Goal: Communication & Community: Answer question/provide support

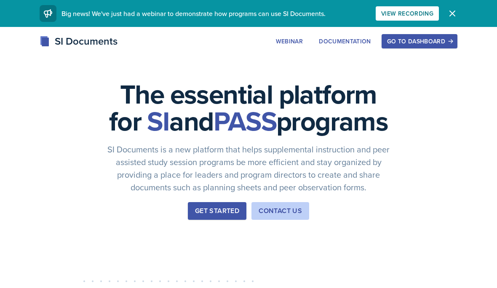
click at [421, 47] on button "Go to Dashboard" at bounding box center [419, 41] width 76 height 14
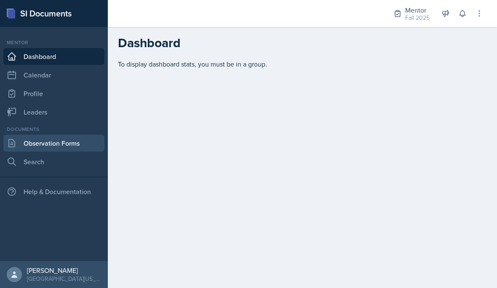
click at [80, 150] on link "Observation Forms" at bounding box center [53, 143] width 101 height 17
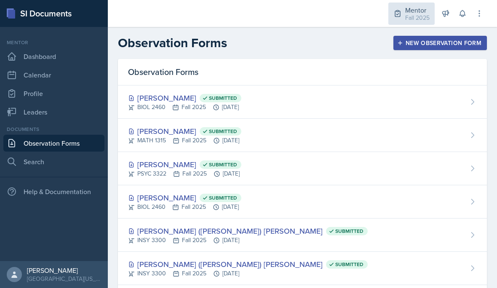
click at [410, 11] on div "Mentor" at bounding box center [417, 10] width 24 height 10
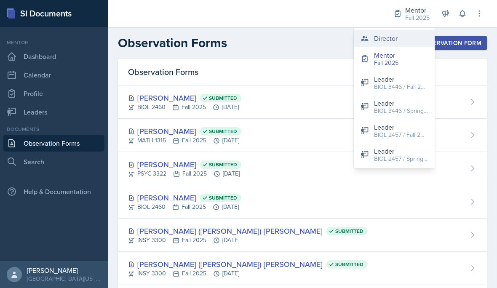
click at [394, 43] on div "Director" at bounding box center [386, 38] width 24 height 10
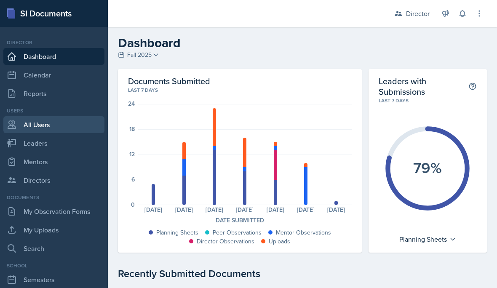
click at [75, 131] on link "All Users" at bounding box center [53, 124] width 101 height 17
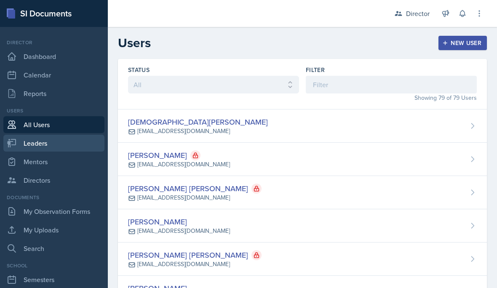
click at [59, 148] on link "Leaders" at bounding box center [53, 143] width 101 height 17
select select "a8c40de0-d7eb-4f82-90ee-ac0c6ce45f71"
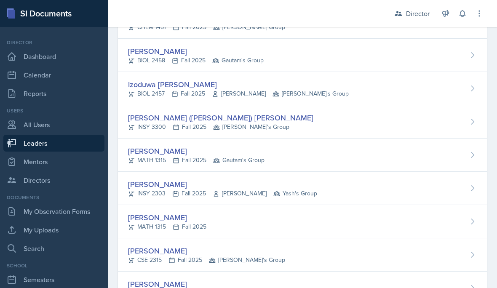
scroll to position [602, 0]
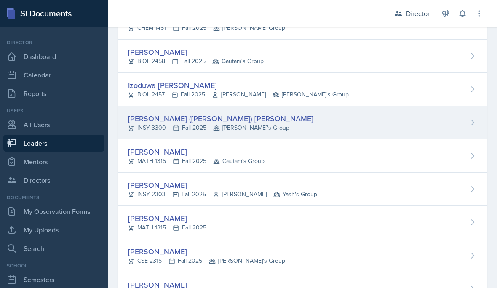
click at [292, 125] on div "[PERSON_NAME] ([PERSON_NAME]) [PERSON_NAME] INSY 3300 Fall 2025 Robin's Group" at bounding box center [302, 122] width 369 height 33
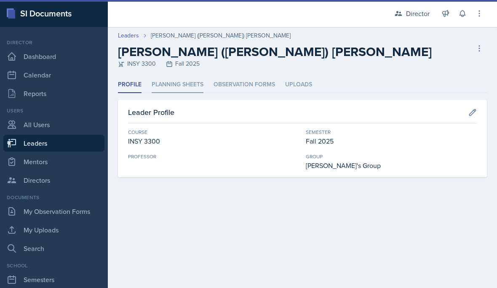
click at [184, 89] on li "Planning Sheets" at bounding box center [178, 85] width 52 height 16
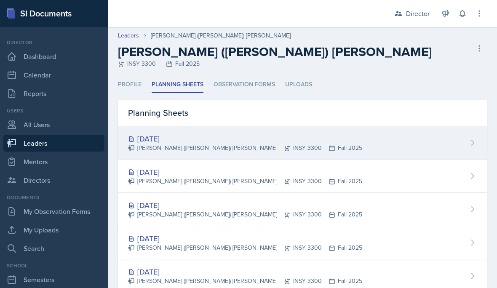
click at [303, 146] on div "[DATE] [PERSON_NAME] ([PERSON_NAME]) [PERSON_NAME] INSY 3300 Fall 2025" at bounding box center [302, 142] width 369 height 33
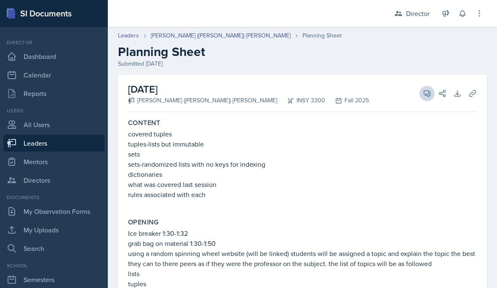
click at [421, 94] on button "View Comments" at bounding box center [426, 93] width 15 height 15
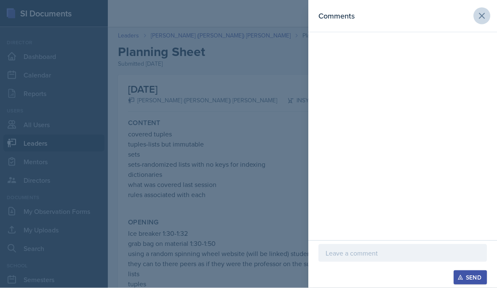
click at [477, 22] on button at bounding box center [481, 16] width 17 height 17
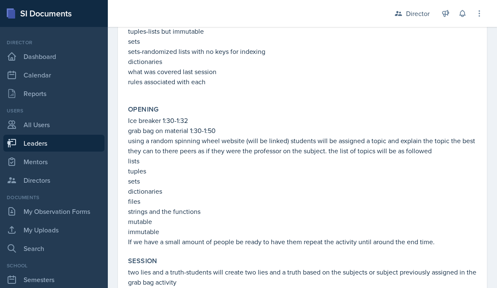
scroll to position [99, 0]
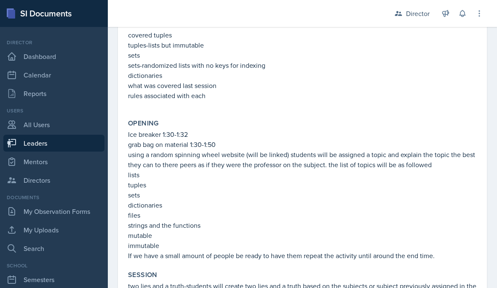
click at [80, 137] on link "Leaders" at bounding box center [53, 143] width 101 height 17
select select "a8c40de0-d7eb-4f82-90ee-ac0c6ce45f71"
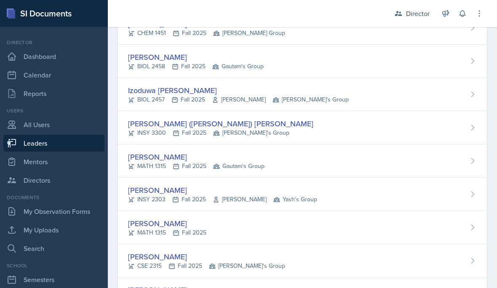
scroll to position [602, 0]
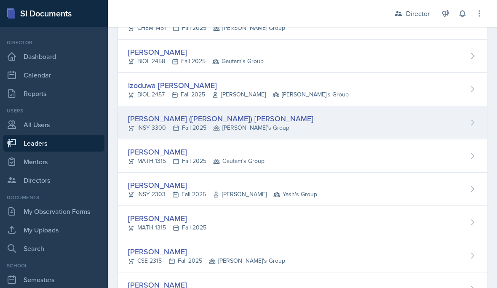
click at [187, 119] on div "[PERSON_NAME] ([PERSON_NAME]) [PERSON_NAME]" at bounding box center [220, 118] width 185 height 11
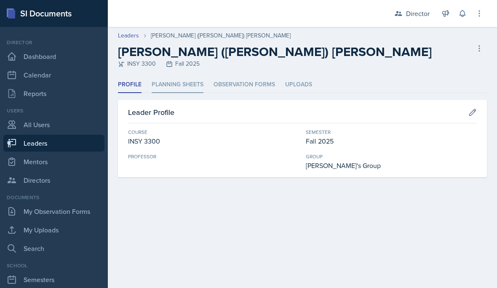
click at [176, 85] on li "Planning Sheets" at bounding box center [178, 85] width 52 height 16
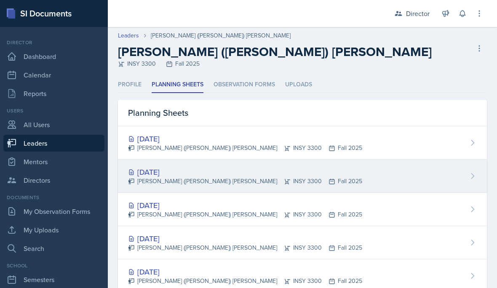
click at [306, 174] on div "[DATE] [PERSON_NAME] ([PERSON_NAME]) [PERSON_NAME] INSY 3300 Fall 2025" at bounding box center [302, 176] width 369 height 33
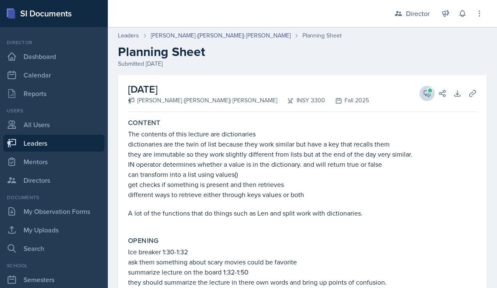
click at [422, 95] on button "View Comments" at bounding box center [426, 93] width 15 height 15
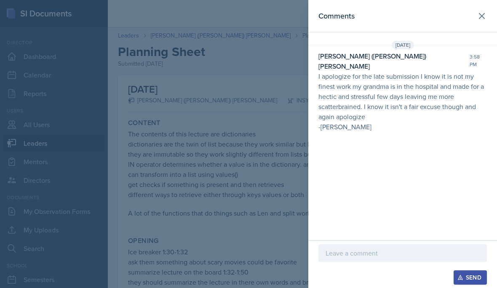
click at [263, 247] on div at bounding box center [248, 144] width 497 height 288
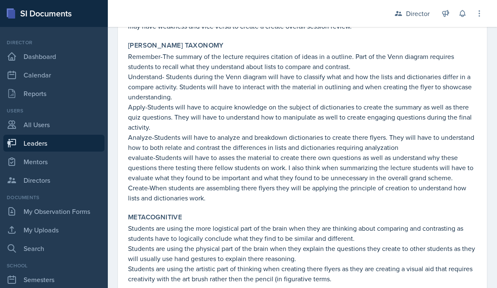
click at [83, 143] on link "Leaders" at bounding box center [53, 143] width 101 height 17
select select "a8c40de0-d7eb-4f82-90ee-ac0c6ce45f71"
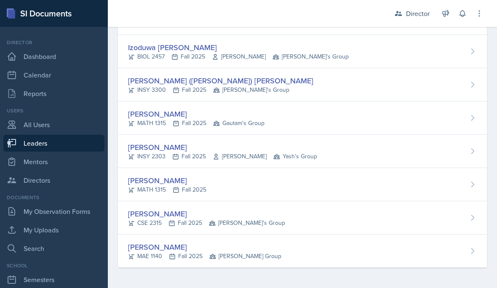
scroll to position [602, 0]
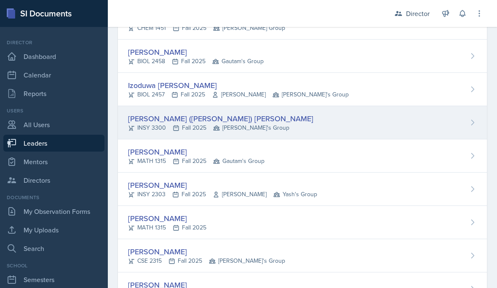
click at [181, 116] on div "[PERSON_NAME] ([PERSON_NAME]) [PERSON_NAME]" at bounding box center [220, 118] width 185 height 11
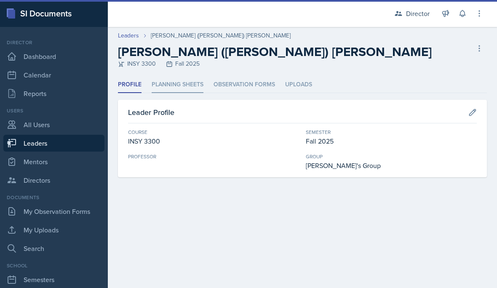
click at [180, 83] on li "Planning Sheets" at bounding box center [178, 85] width 52 height 16
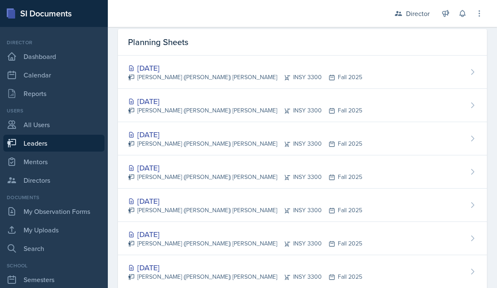
scroll to position [72, 0]
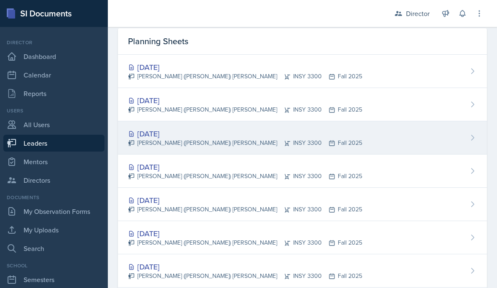
click at [309, 141] on div "[DATE] [PERSON_NAME] ([PERSON_NAME]) [PERSON_NAME] INSY 3300 Fall 2025" at bounding box center [302, 137] width 369 height 33
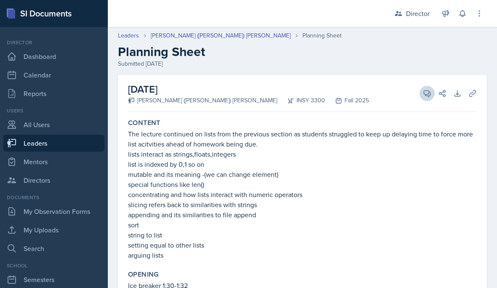
click at [424, 92] on icon at bounding box center [427, 93] width 8 height 8
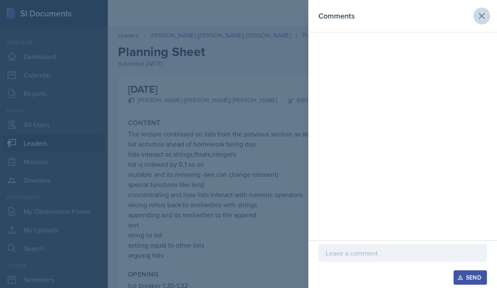
click at [477, 21] on button at bounding box center [481, 16] width 17 height 17
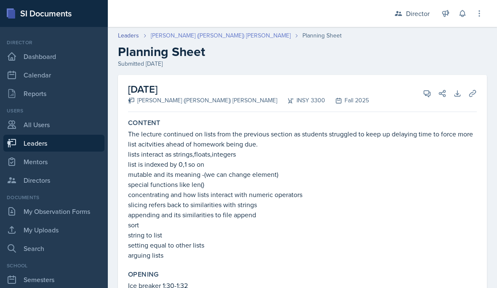
click at [191, 35] on link "[PERSON_NAME] ([PERSON_NAME]) [PERSON_NAME]" at bounding box center [221, 35] width 140 height 9
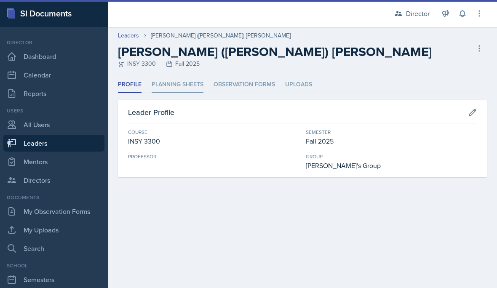
click at [185, 80] on li "Planning Sheets" at bounding box center [178, 85] width 52 height 16
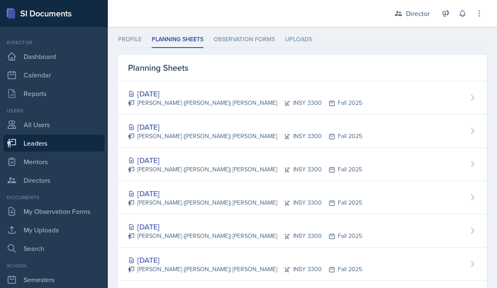
scroll to position [62, 0]
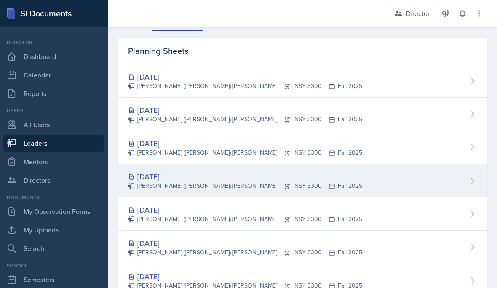
click at [283, 188] on div "[DATE] [PERSON_NAME] ([PERSON_NAME]) [PERSON_NAME] INSY 3300 Fall 2025" at bounding box center [302, 180] width 369 height 33
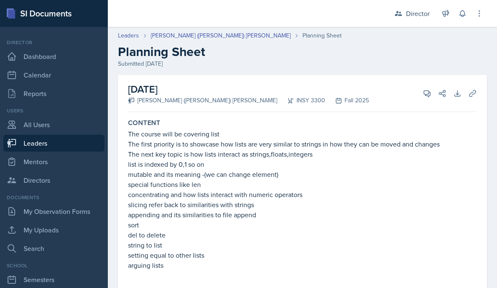
click at [419, 97] on div "View Comments Comments [DATE] [PERSON_NAME] 1:51 pm The session organization is…" at bounding box center [431, 93] width 30 height 8
click at [425, 91] on icon at bounding box center [427, 93] width 8 height 8
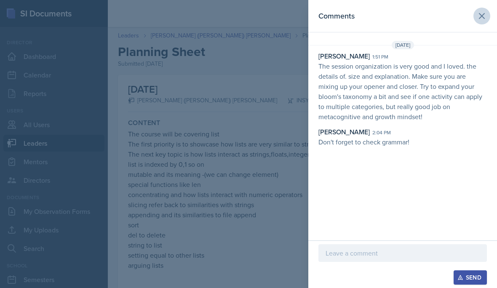
click at [480, 23] on button at bounding box center [481, 16] width 17 height 17
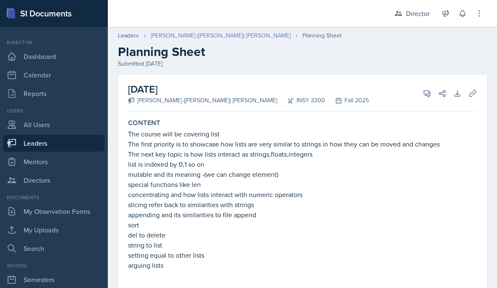
click at [193, 36] on link "[PERSON_NAME] ([PERSON_NAME]) [PERSON_NAME]" at bounding box center [221, 35] width 140 height 9
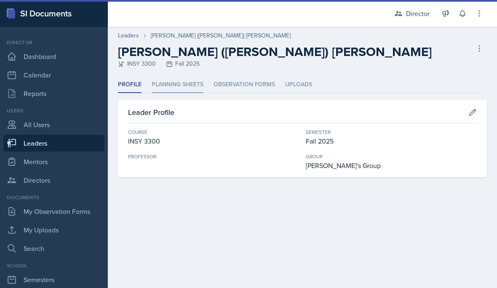
click at [182, 85] on li "Planning Sheets" at bounding box center [178, 85] width 52 height 16
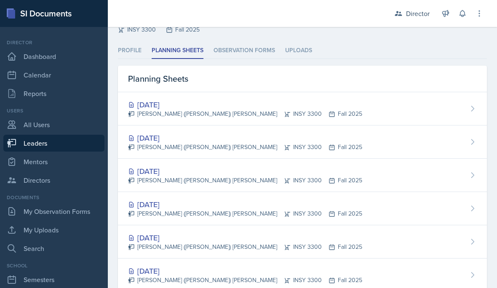
scroll to position [35, 0]
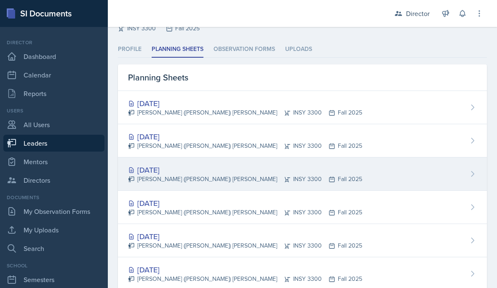
click at [319, 161] on div "[DATE] [PERSON_NAME] ([PERSON_NAME]) [PERSON_NAME] INSY 3300 Fall 2025" at bounding box center [302, 173] width 369 height 33
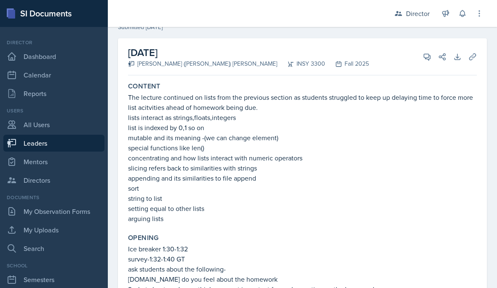
scroll to position [52, 0]
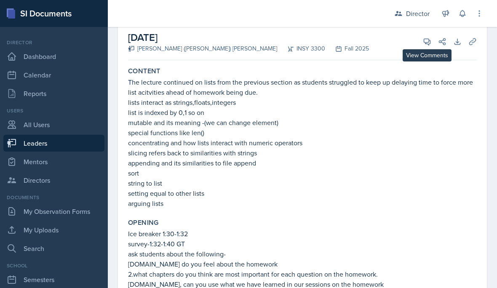
click at [422, 41] on button "View Comments" at bounding box center [426, 41] width 15 height 15
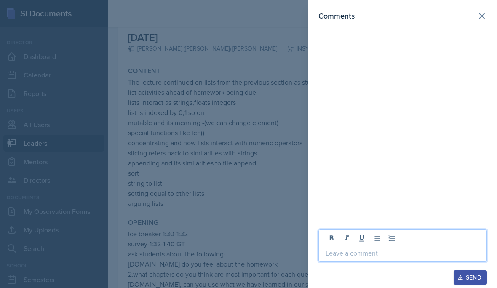
click at [356, 253] on div "Send" at bounding box center [402, 257] width 189 height 62
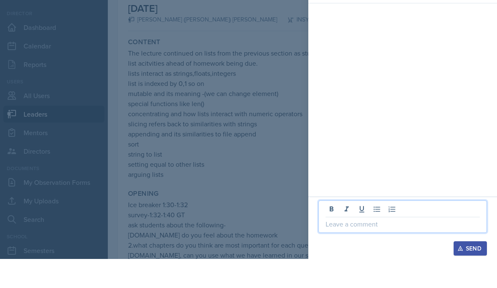
scroll to position [38, 0]
click at [253, 177] on div at bounding box center [248, 144] width 497 height 288
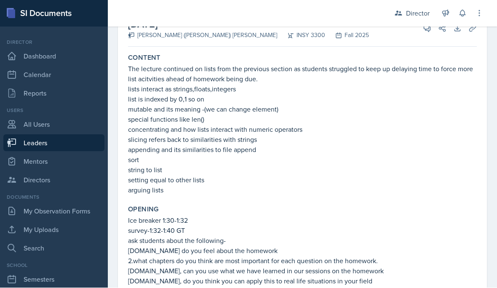
scroll to position [30, 0]
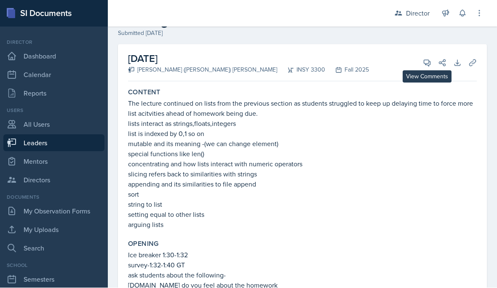
click at [426, 59] on icon at bounding box center [427, 63] width 8 height 8
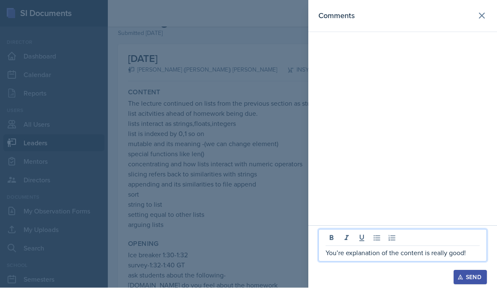
drag, startPoint x: 475, startPoint y: 256, endPoint x: 475, endPoint y: 285, distance: 29.1
click at [475, 256] on div "You’re explanation of the content is really good! Send" at bounding box center [402, 257] width 189 height 62
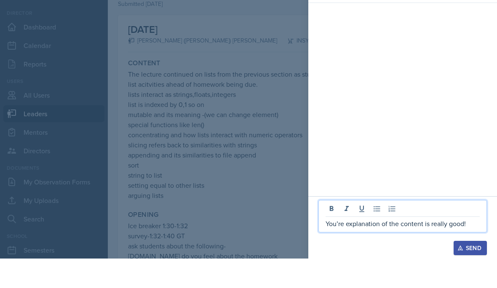
scroll to position [38, 0]
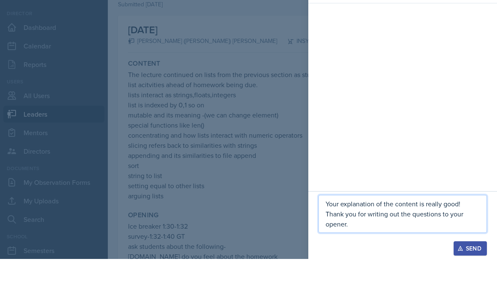
click at [283, 216] on div at bounding box center [248, 144] width 497 height 288
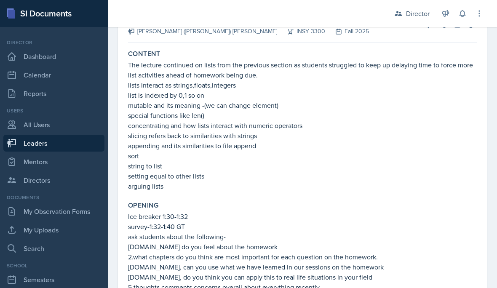
scroll to position [38, 0]
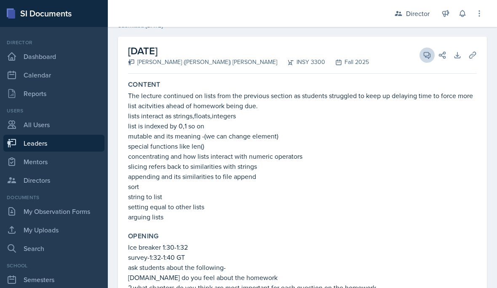
click at [424, 48] on button "View Comments" at bounding box center [426, 55] width 15 height 15
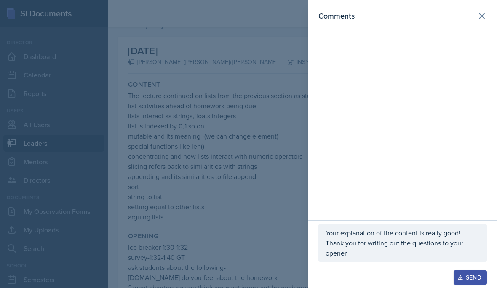
click at [366, 253] on p "Your explanation of the content is really good! Thank you for writing out the q…" at bounding box center [402, 243] width 154 height 30
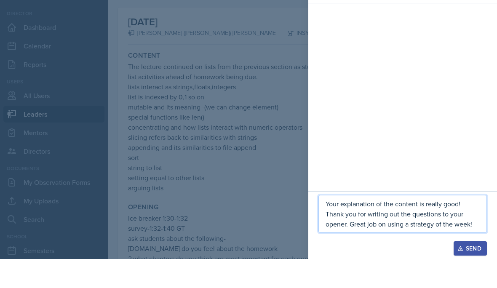
click at [251, 195] on div at bounding box center [248, 144] width 497 height 288
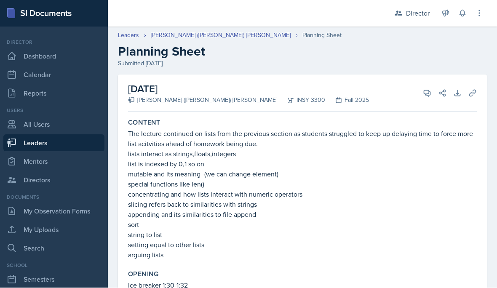
scroll to position [0, 0]
click at [422, 86] on button "View Comments" at bounding box center [426, 93] width 15 height 15
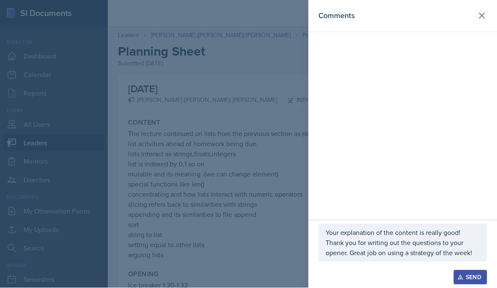
click at [472, 253] on p "Your explanation of the content is really good! Thank you for writing out the q…" at bounding box center [402, 243] width 154 height 30
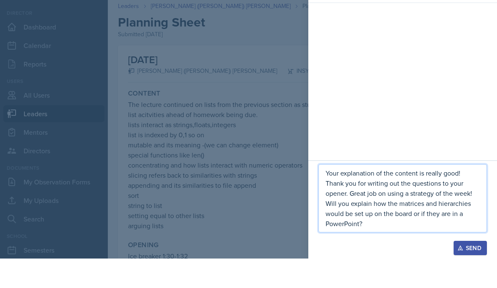
click at [259, 174] on div at bounding box center [248, 144] width 497 height 288
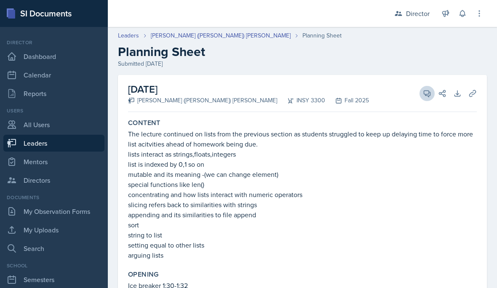
click at [423, 89] on icon at bounding box center [427, 93] width 8 height 8
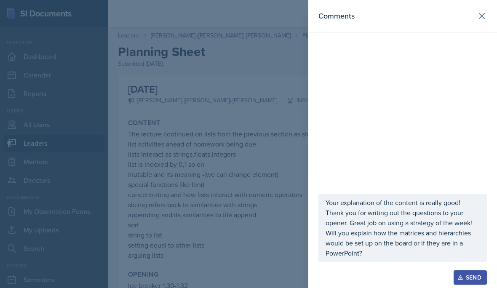
click at [384, 256] on p "Your explanation of the content is really good! Thank you for writing out the q…" at bounding box center [402, 227] width 154 height 61
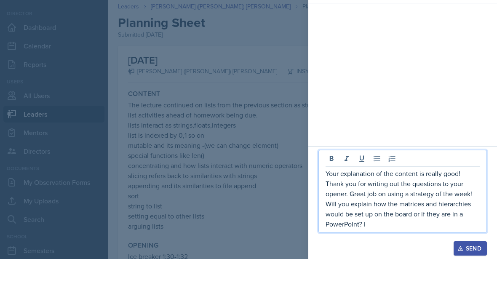
scroll to position [38, 0]
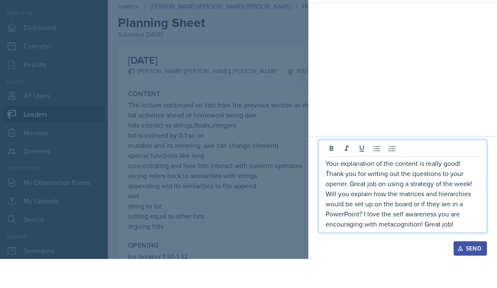
click at [468, 274] on div "Send" at bounding box center [470, 277] width 22 height 7
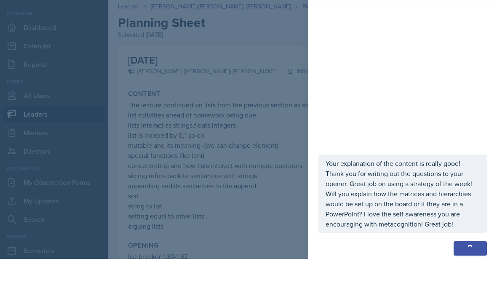
scroll to position [61, 0]
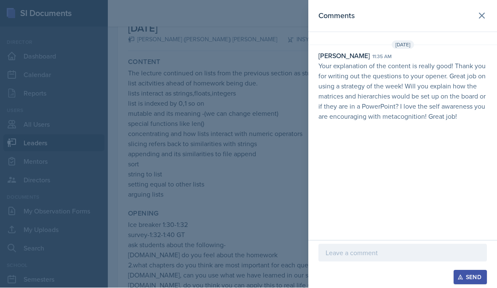
click at [147, 156] on div at bounding box center [248, 144] width 497 height 288
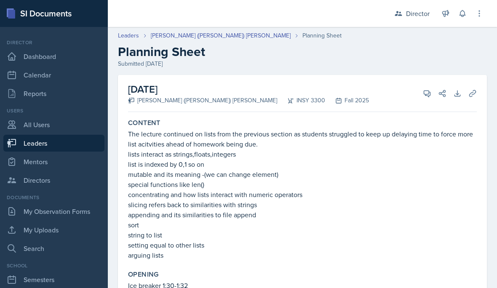
scroll to position [1, 0]
click at [178, 35] on link "[PERSON_NAME] ([PERSON_NAME]) [PERSON_NAME]" at bounding box center [221, 35] width 140 height 9
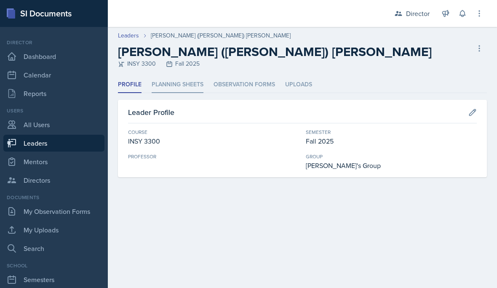
click at [164, 87] on li "Planning Sheets" at bounding box center [178, 85] width 52 height 16
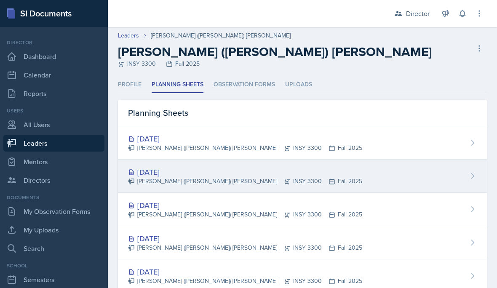
click at [353, 179] on div "[DATE] [PERSON_NAME] ([PERSON_NAME]) [PERSON_NAME] INSY 3300 Fall 2025" at bounding box center [302, 176] width 369 height 33
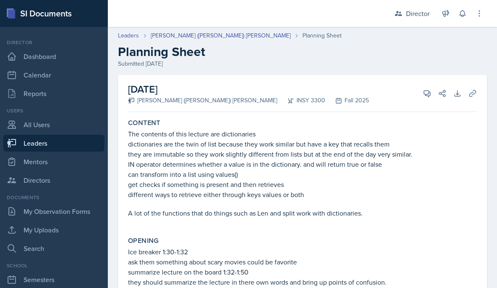
click at [412, 85] on div "[DATE] [PERSON_NAME] ([PERSON_NAME]) [PERSON_NAME] INSY 3300 Fall 2025 View Com…" at bounding box center [302, 93] width 349 height 37
click at [432, 93] on button "View Comments" at bounding box center [426, 93] width 15 height 15
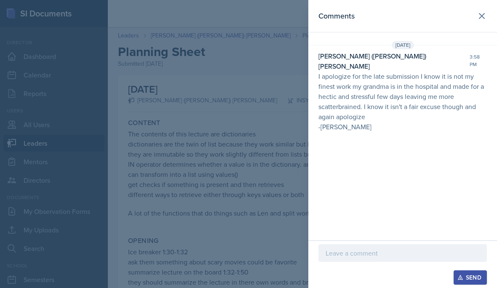
click at [157, 171] on div at bounding box center [248, 144] width 497 height 288
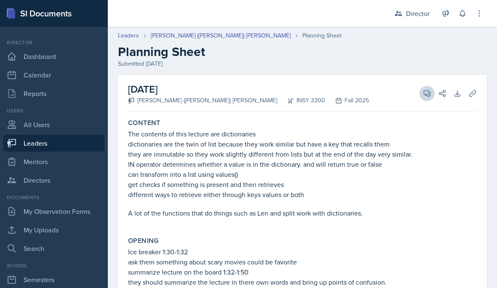
click at [430, 94] on icon at bounding box center [427, 94] width 6 height 6
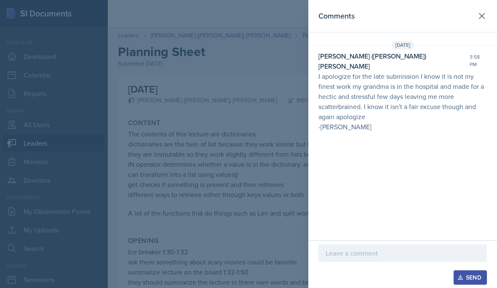
click at [367, 255] on p at bounding box center [402, 253] width 154 height 10
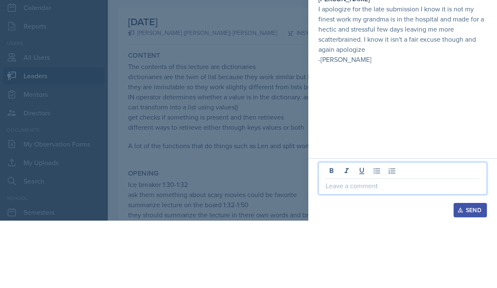
scroll to position [38, 0]
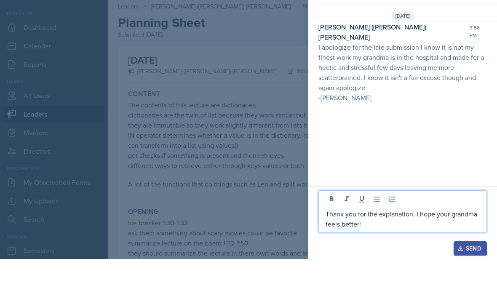
click at [473, 274] on div "Send" at bounding box center [470, 277] width 22 height 7
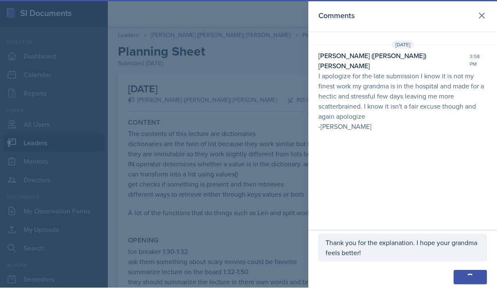
scroll to position [10, 0]
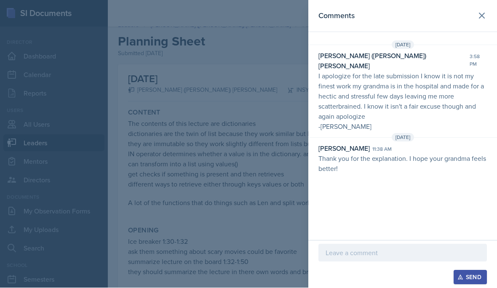
click at [374, 253] on p at bounding box center [402, 253] width 154 height 10
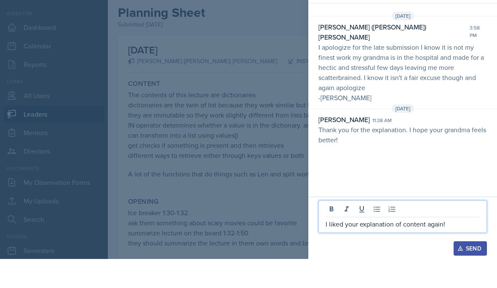
click at [254, 188] on div at bounding box center [248, 144] width 497 height 288
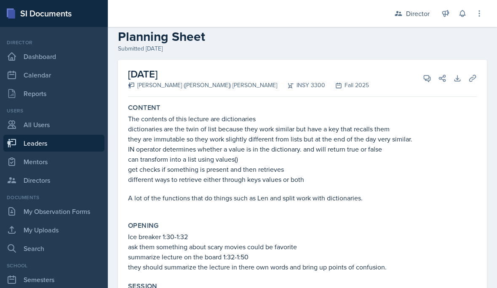
scroll to position [16, 0]
click at [428, 73] on span at bounding box center [430, 75] width 4 height 4
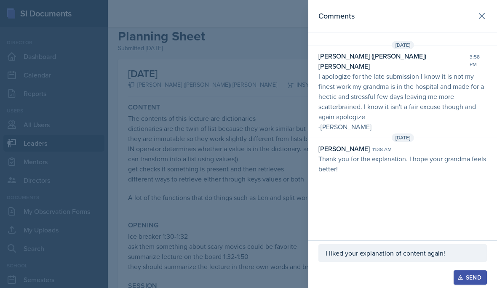
click at [466, 245] on div "I liked your explanation of content again!" at bounding box center [402, 253] width 168 height 18
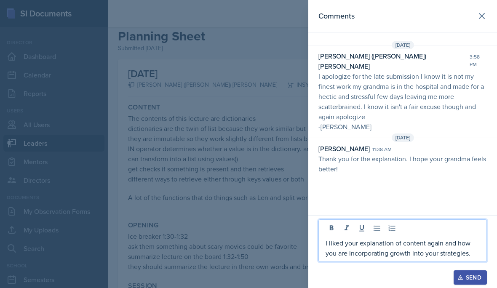
click at [262, 220] on div at bounding box center [248, 144] width 497 height 288
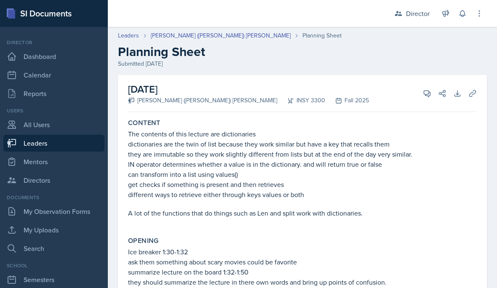
scroll to position [0, 0]
click at [430, 94] on icon at bounding box center [427, 94] width 6 height 6
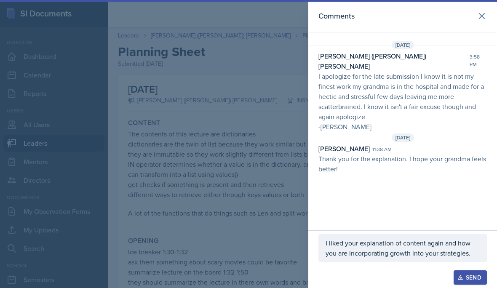
click at [476, 254] on p "I liked your explanation of content again and how you are incorporating growth …" at bounding box center [402, 248] width 154 height 20
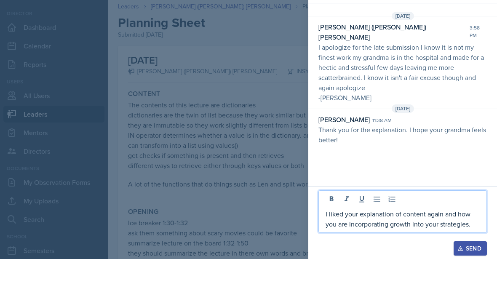
scroll to position [38, 0]
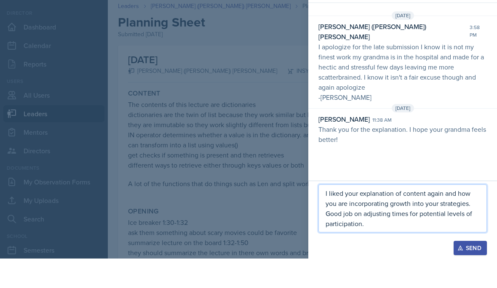
click at [251, 176] on div at bounding box center [248, 144] width 497 height 288
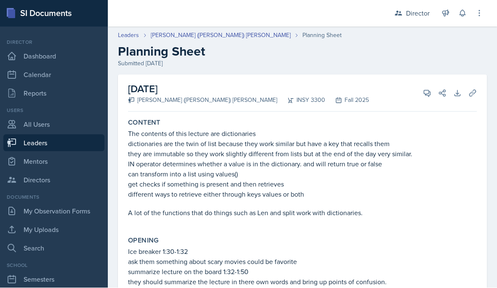
scroll to position [0, 0]
click at [423, 89] on icon at bounding box center [427, 93] width 8 height 8
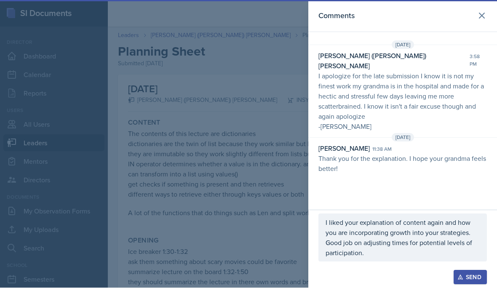
click at [397, 251] on p "I liked your explanation of content again and how you are incorporating growth …" at bounding box center [402, 238] width 154 height 40
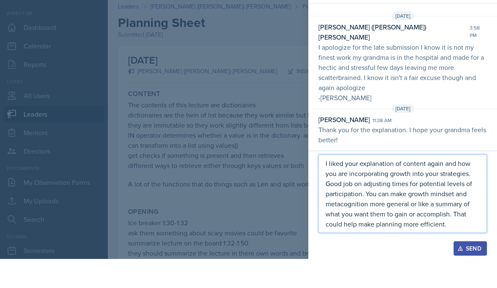
click at [245, 214] on div at bounding box center [248, 144] width 497 height 288
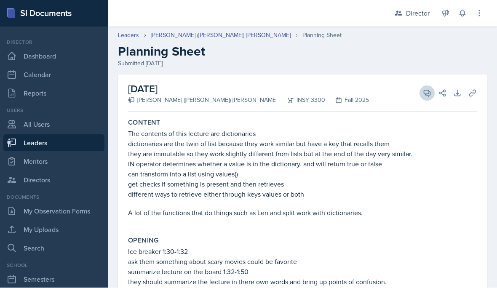
click at [421, 86] on button "View Comments" at bounding box center [426, 93] width 15 height 15
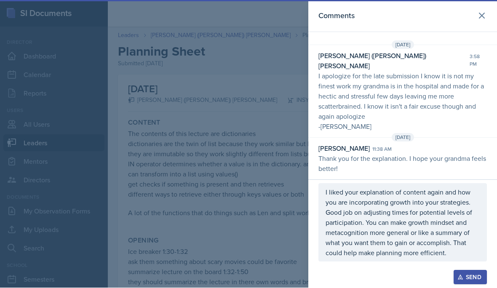
click at [462, 252] on p "I liked your explanation of content again and how you are incorporating growth …" at bounding box center [402, 222] width 154 height 71
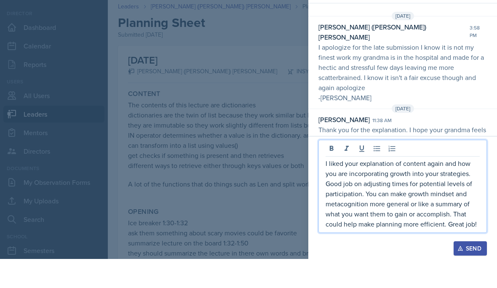
click at [463, 270] on button "Send" at bounding box center [469, 277] width 33 height 14
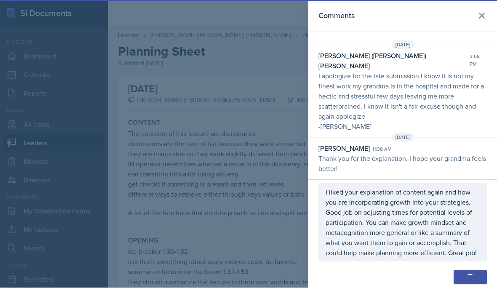
scroll to position [13, 0]
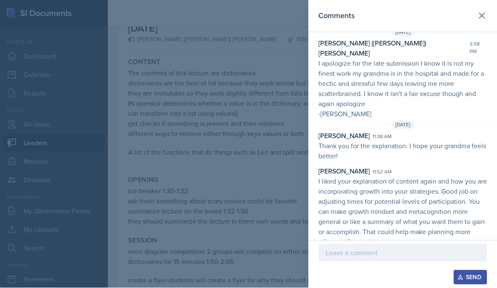
click at [248, 240] on div at bounding box center [248, 144] width 497 height 288
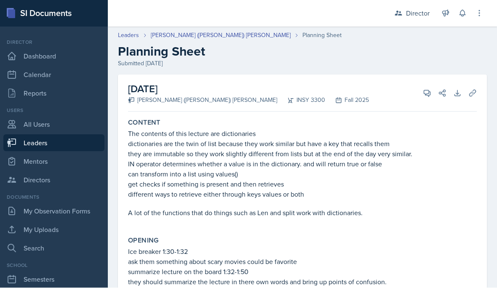
scroll to position [0, 0]
click at [423, 89] on icon at bounding box center [427, 93] width 8 height 8
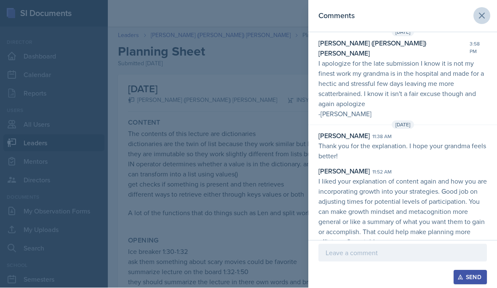
click at [477, 12] on icon at bounding box center [482, 16] width 10 height 10
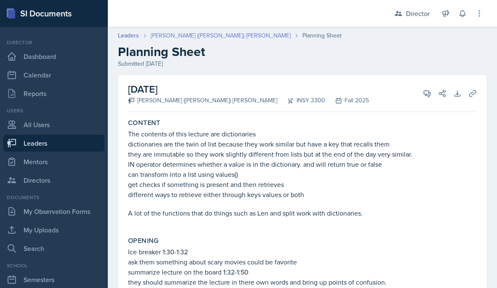
click at [190, 35] on link "[PERSON_NAME] ([PERSON_NAME]) [PERSON_NAME]" at bounding box center [221, 35] width 140 height 9
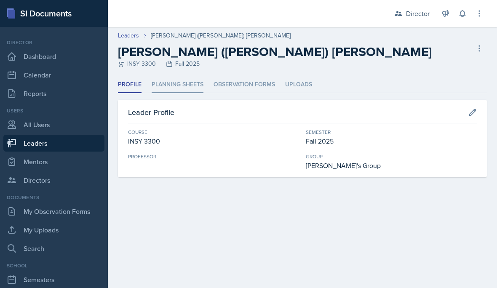
click at [180, 83] on li "Planning Sheets" at bounding box center [178, 85] width 52 height 16
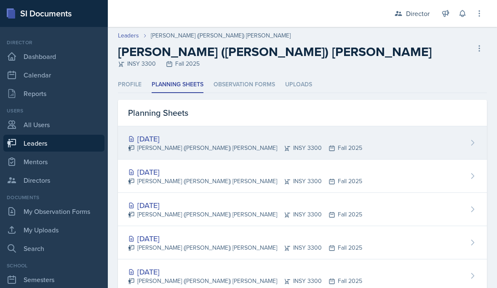
click at [375, 150] on div "[DATE] [PERSON_NAME] ([PERSON_NAME]) [PERSON_NAME] INSY 3300 Fall 2025" at bounding box center [302, 142] width 369 height 33
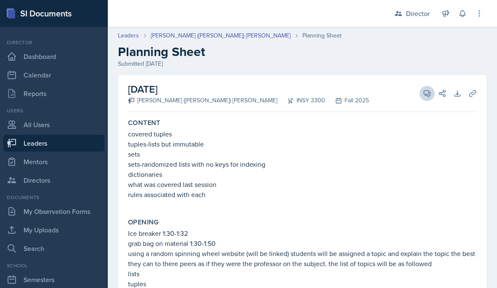
click at [426, 95] on icon at bounding box center [427, 94] width 6 height 6
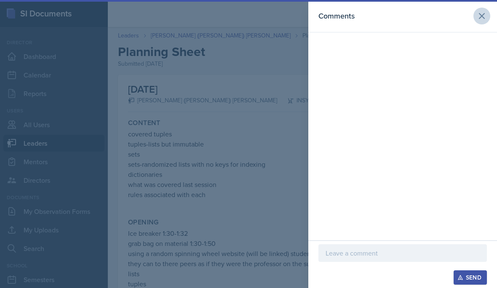
click at [481, 14] on icon at bounding box center [482, 16] width 10 height 10
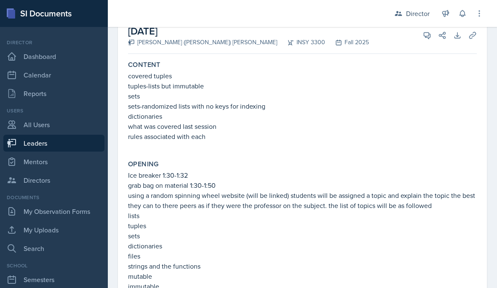
scroll to position [59, 0]
click at [422, 28] on button "View Comments" at bounding box center [426, 34] width 15 height 15
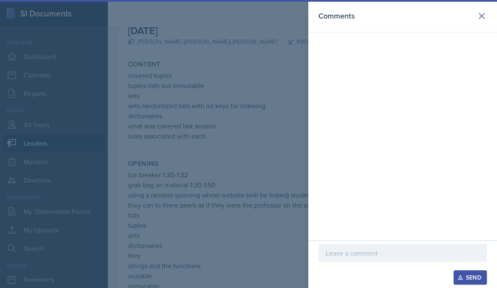
click at [353, 253] on p at bounding box center [402, 253] width 154 height 10
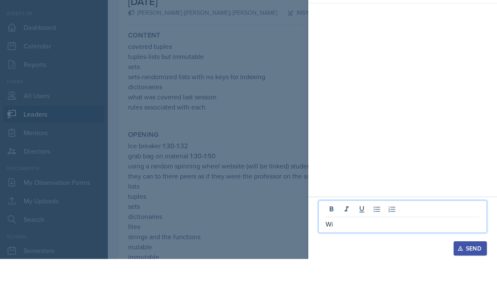
scroll to position [38, 0]
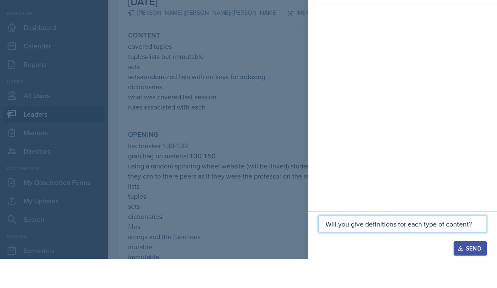
click at [277, 199] on div at bounding box center [248, 144] width 497 height 288
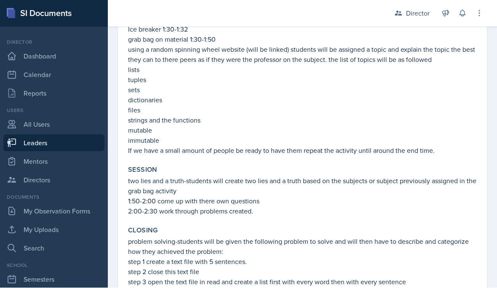
scroll to position [3, 0]
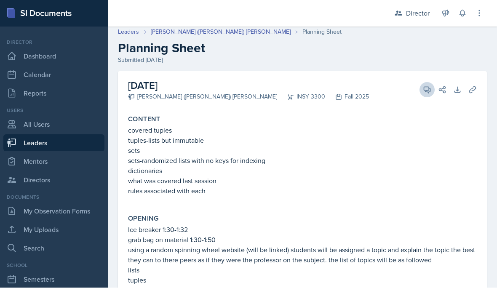
click at [430, 85] on span at bounding box center [430, 87] width 4 height 4
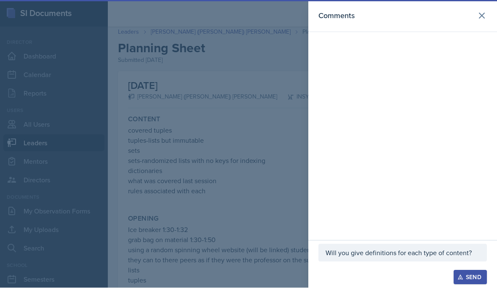
click at [257, 215] on div at bounding box center [248, 144] width 497 height 288
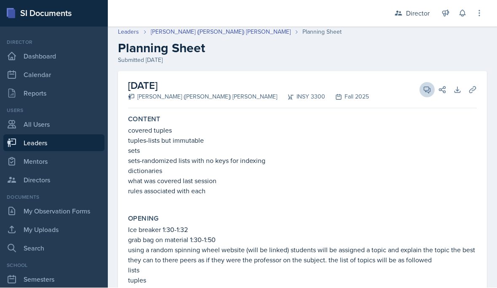
click at [425, 86] on icon at bounding box center [427, 90] width 8 height 8
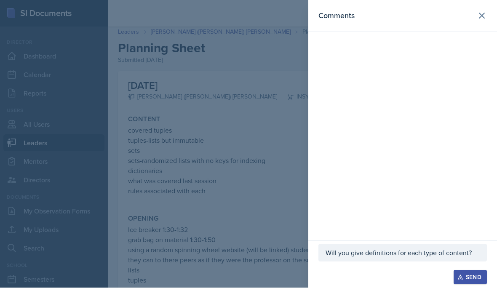
click at [477, 250] on p "Will you give definitions for each type of content?" at bounding box center [402, 253] width 154 height 10
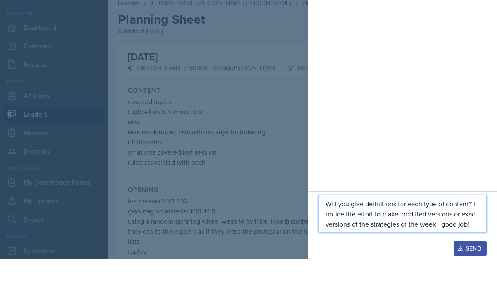
click at [276, 198] on div at bounding box center [248, 144] width 497 height 288
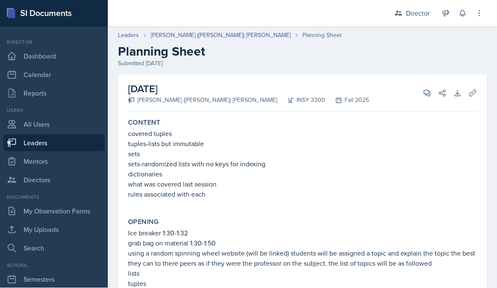
scroll to position [0, 0]
click at [426, 89] on icon at bounding box center [427, 93] width 8 height 8
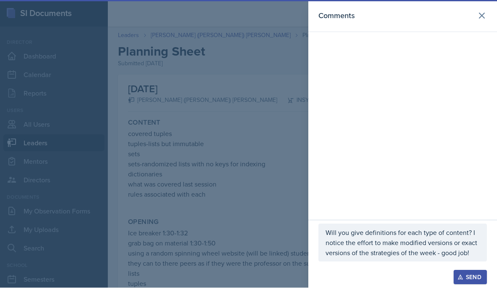
click at [472, 256] on p "Will you give definitions for each type of content? I notice the effort to make…" at bounding box center [402, 243] width 154 height 30
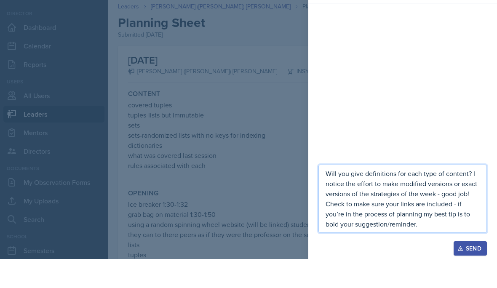
click at [285, 211] on div at bounding box center [248, 144] width 497 height 288
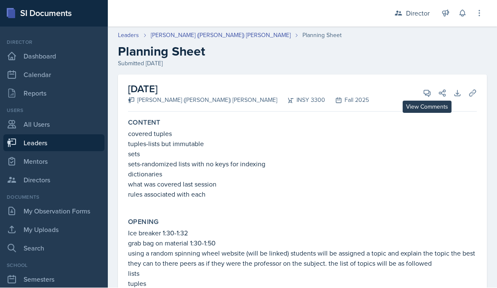
click at [426, 89] on icon at bounding box center [427, 93] width 8 height 8
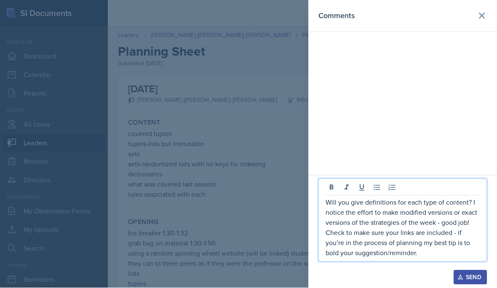
click at [429, 249] on p "Will you give definitions for each type of content? I notice the effort to make…" at bounding box center [402, 227] width 154 height 61
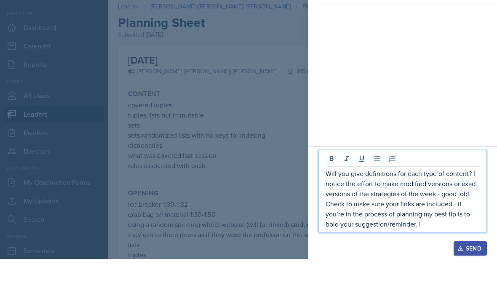
scroll to position [38, 0]
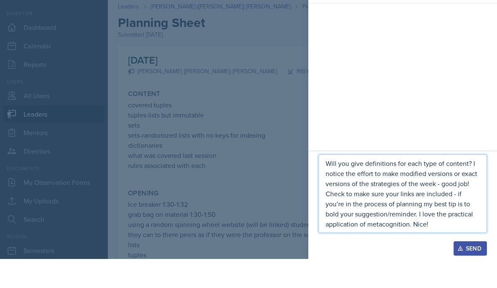
click at [475, 274] on div "Send" at bounding box center [470, 277] width 22 height 7
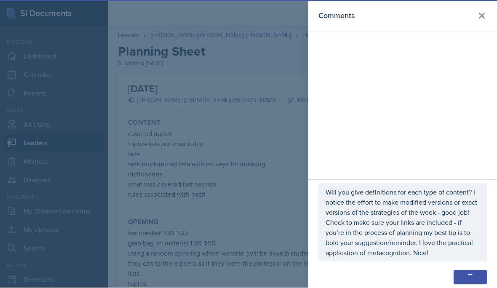
scroll to position [61, 0]
